Goal: Information Seeking & Learning: Compare options

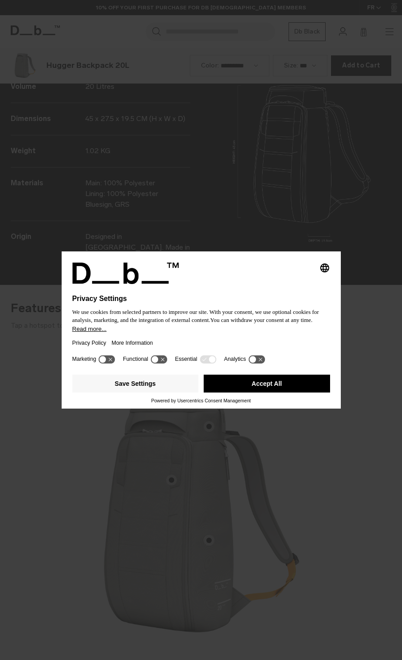
scroll to position [1321, 0]
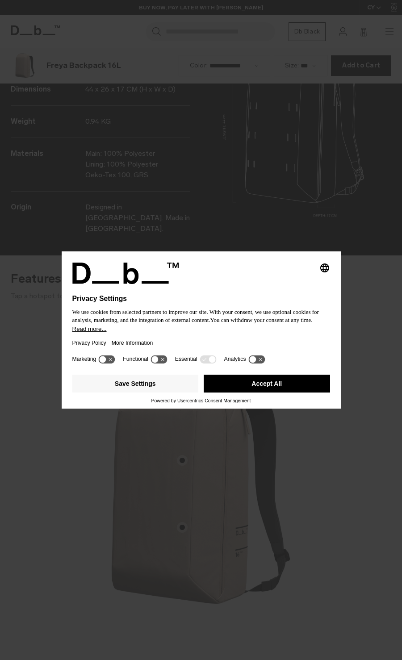
scroll to position [1321, 0]
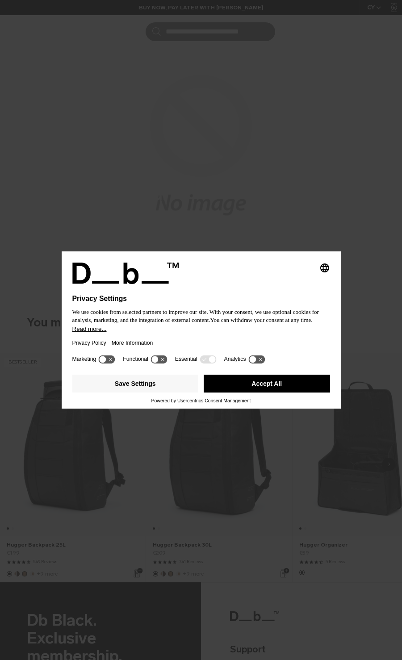
scroll to position [281, 0]
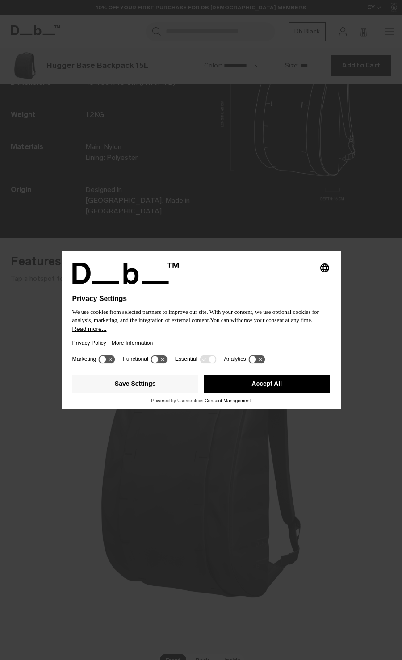
scroll to position [1321, 0]
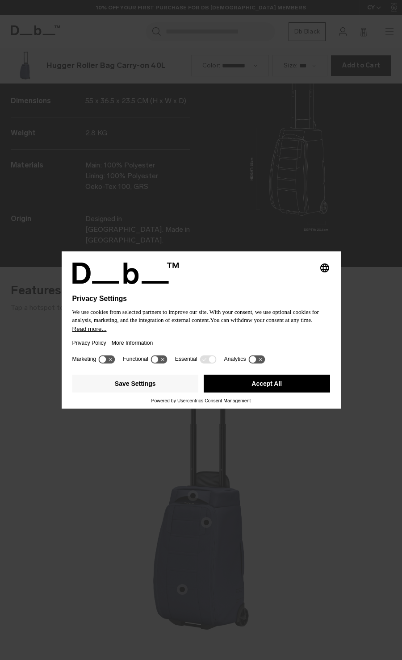
scroll to position [1321, 0]
